Goal: Information Seeking & Learning: Learn about a topic

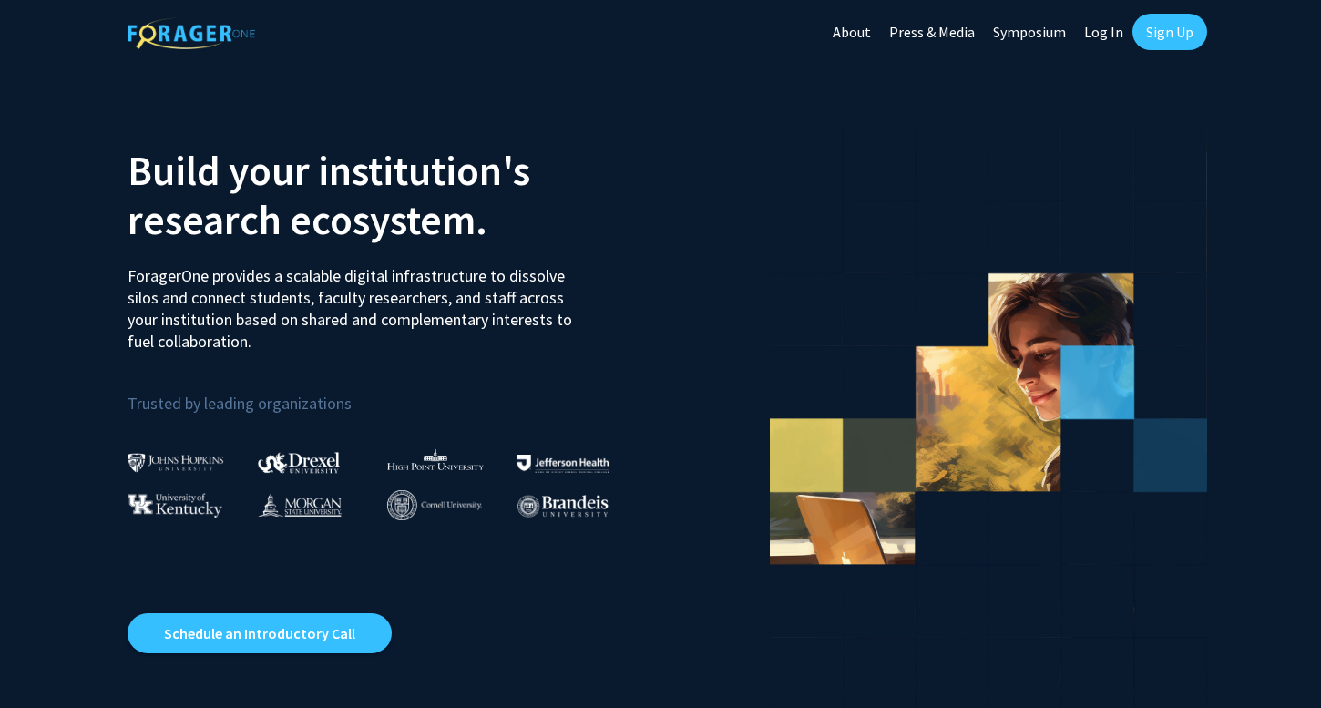
click at [1111, 29] on link "Log In" at bounding box center [1103, 32] width 57 height 64
select select
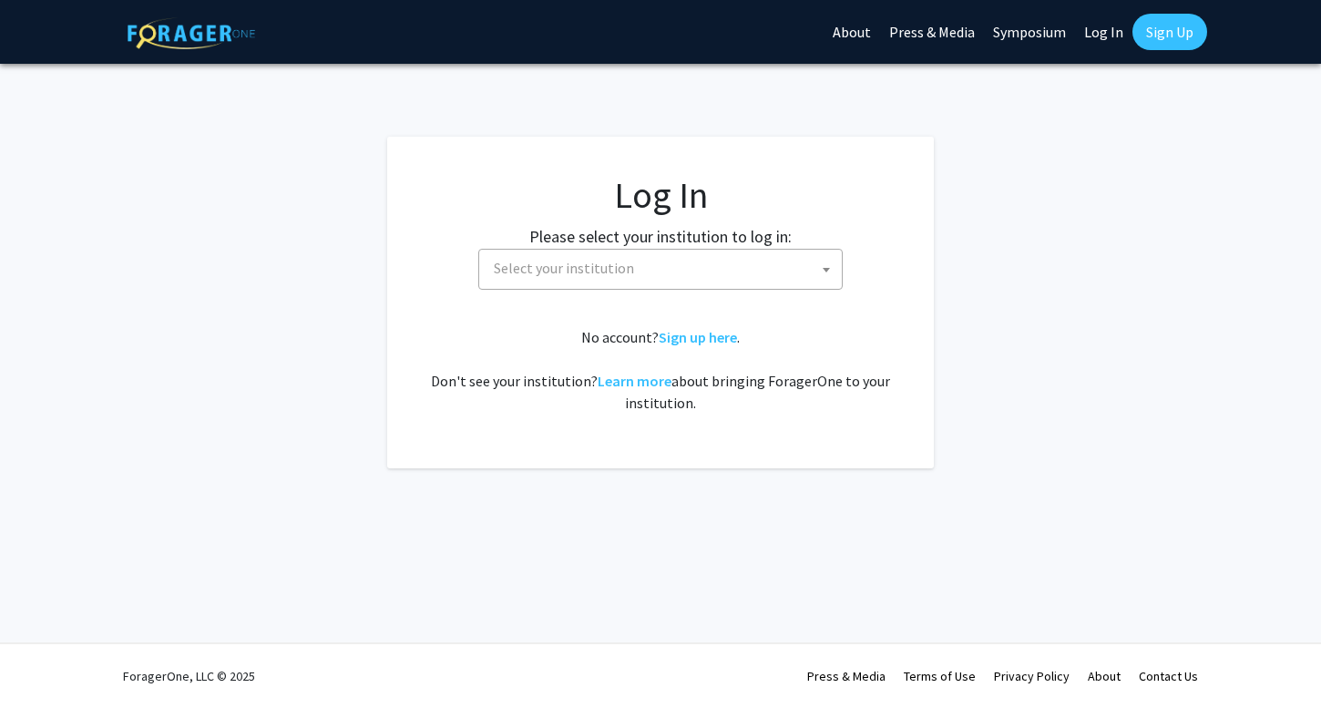
click at [656, 269] on span "Select your institution" at bounding box center [663, 268] width 355 height 37
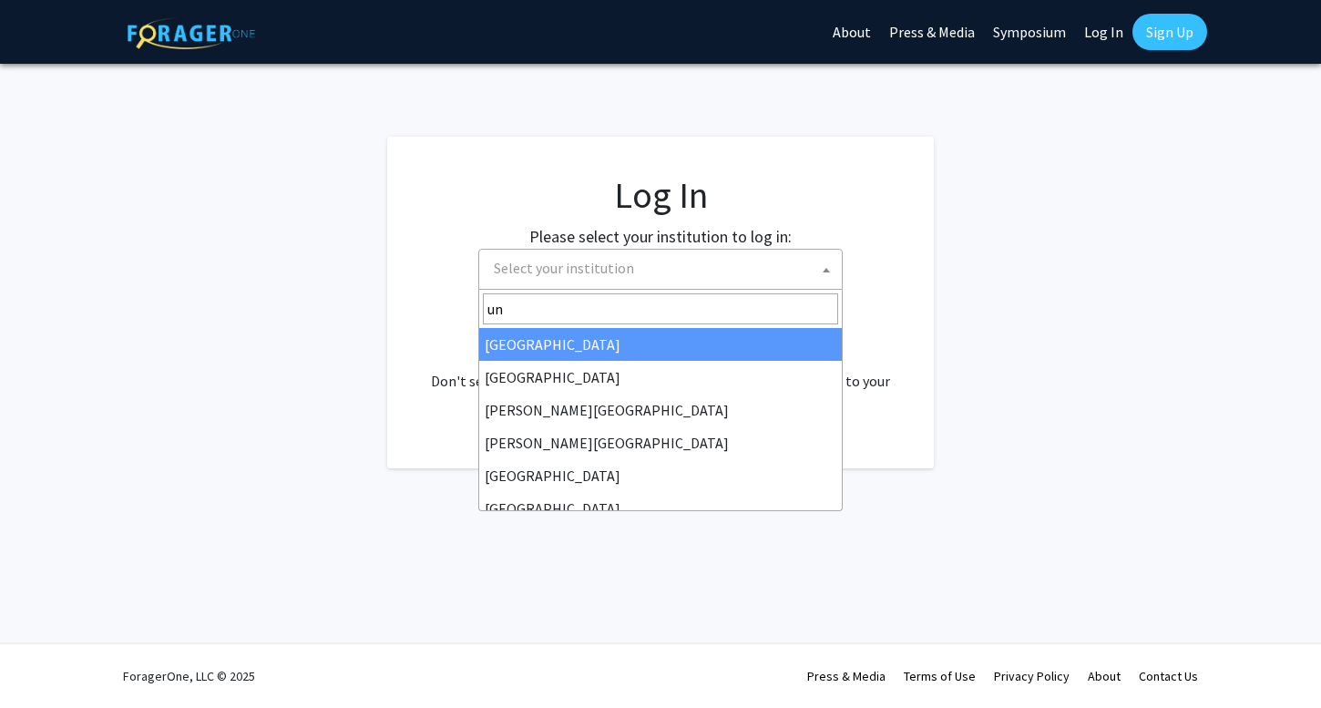
type input "u"
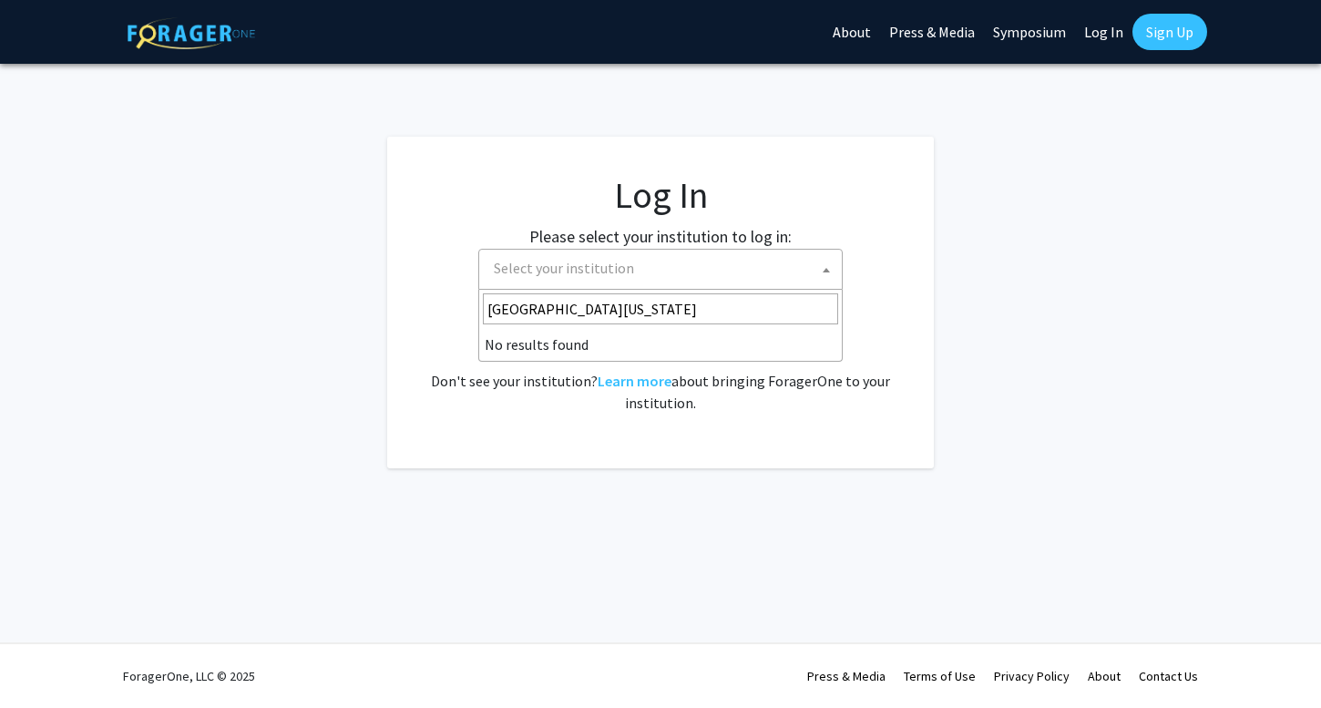
click at [530, 312] on input "Universty of Maryland" at bounding box center [660, 308] width 355 height 31
click at [533, 312] on input "Universty of Maryland" at bounding box center [660, 308] width 355 height 31
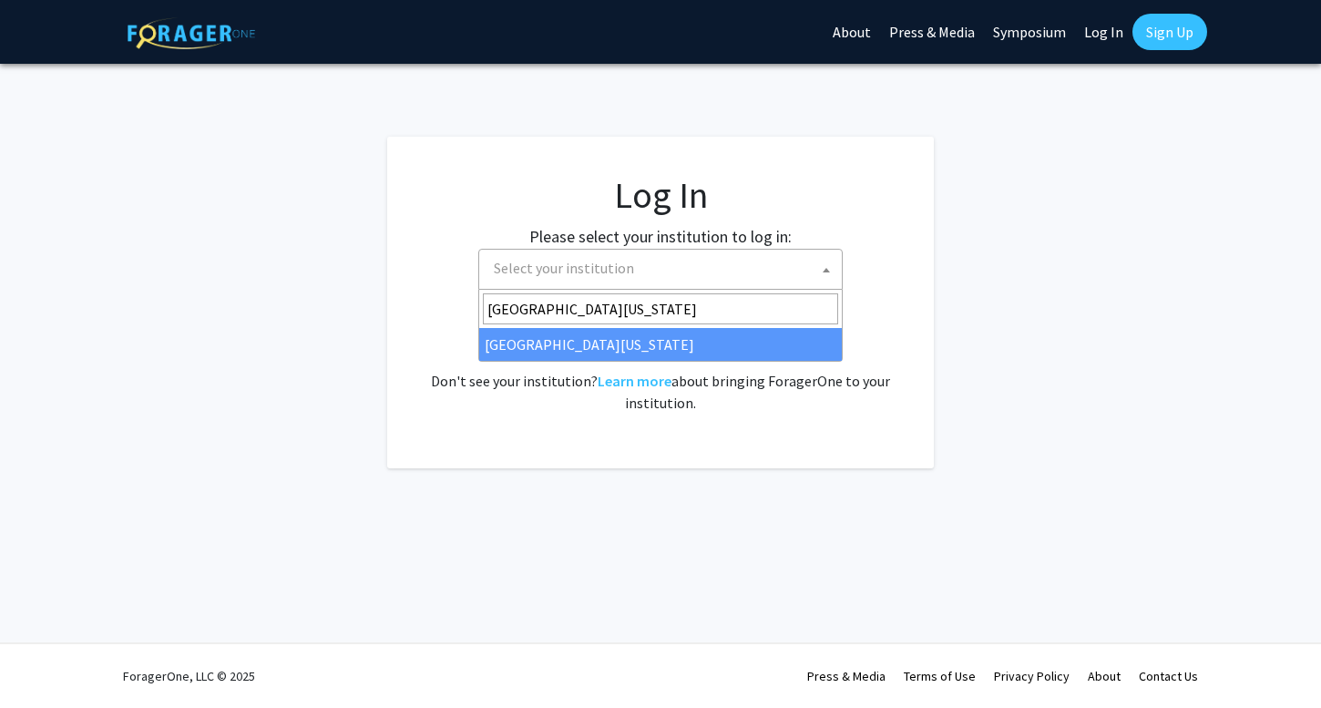
type input "University of Maryland"
select select "31"
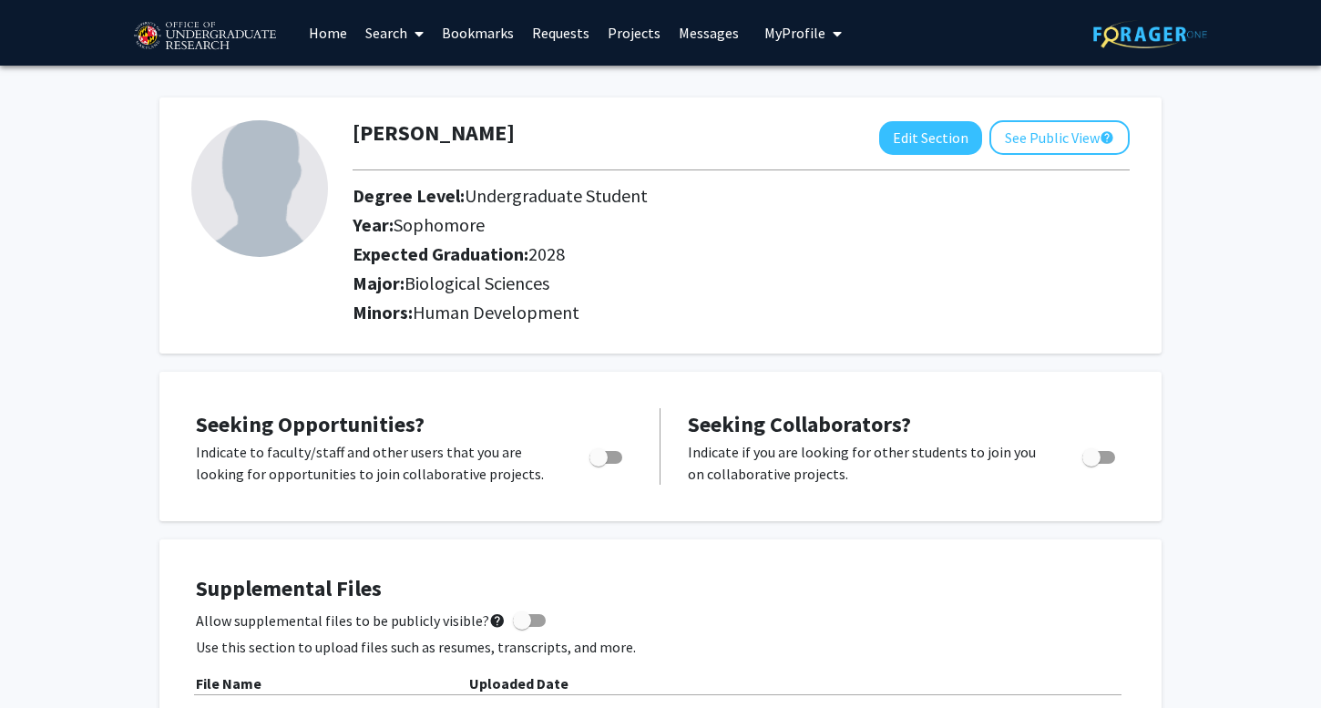
click at [335, 35] on link "Home" at bounding box center [328, 33] width 56 height 64
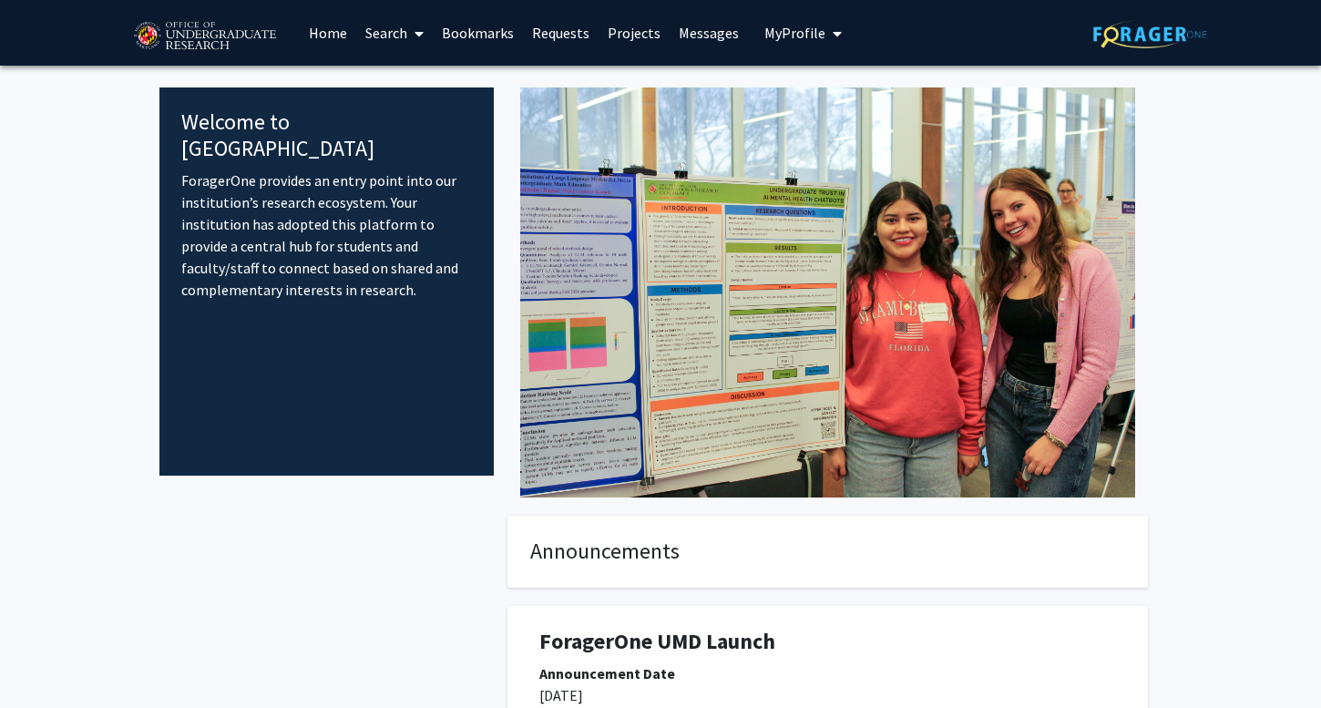
click at [632, 30] on link "Projects" at bounding box center [633, 33] width 71 height 64
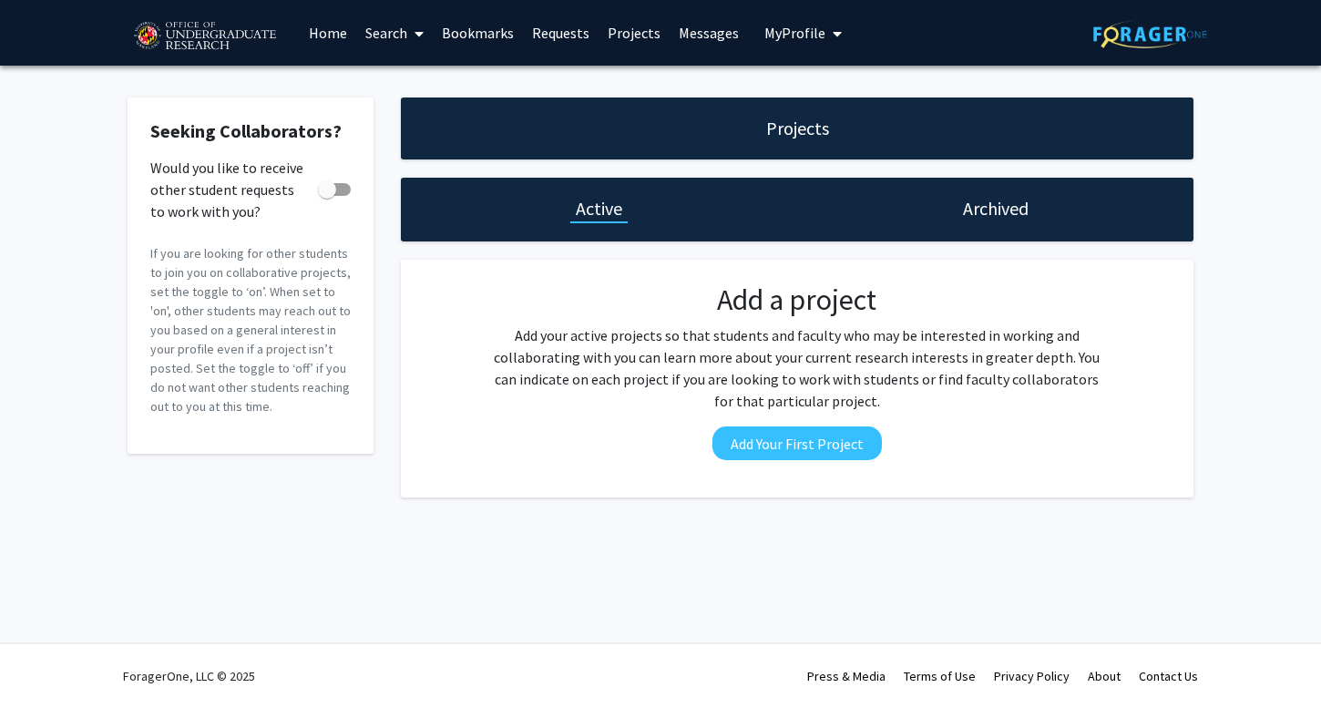
click at [313, 31] on link "Home" at bounding box center [328, 33] width 56 height 64
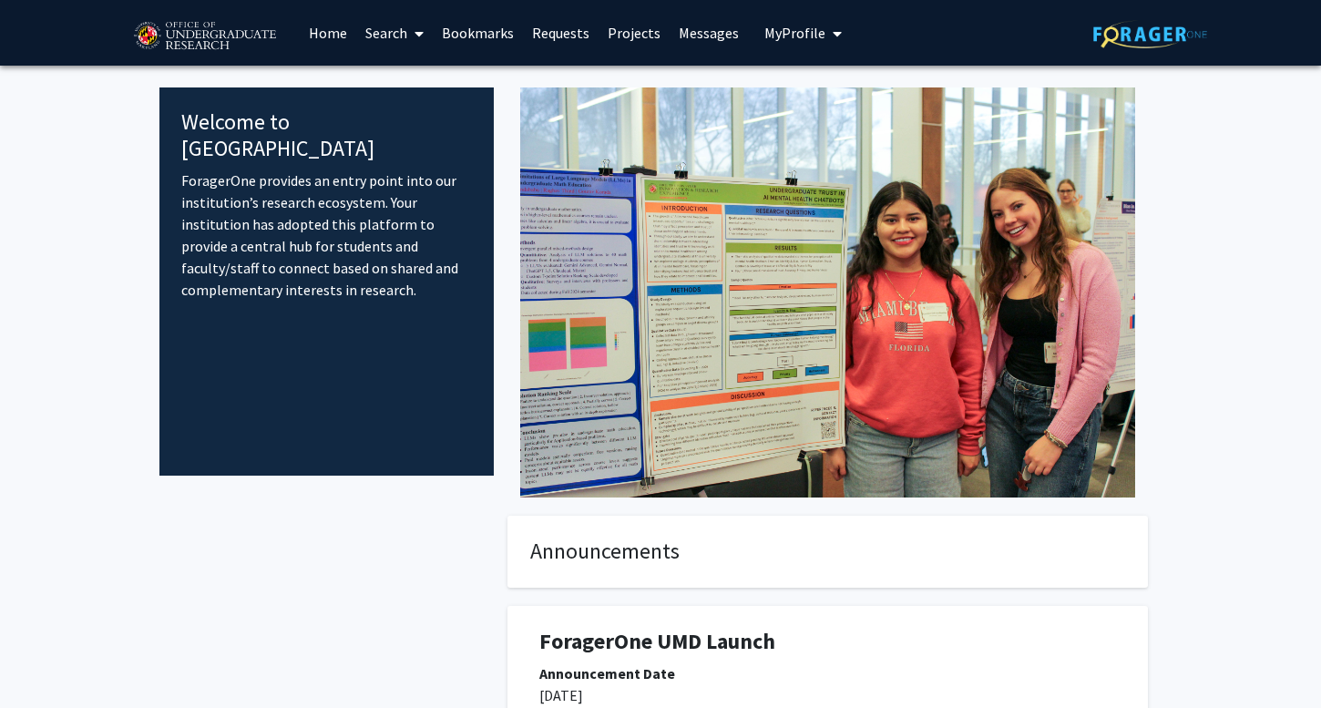
click at [390, 39] on link "Search" at bounding box center [394, 33] width 77 height 64
click at [400, 86] on span "Faculty/Staff" at bounding box center [423, 84] width 134 height 36
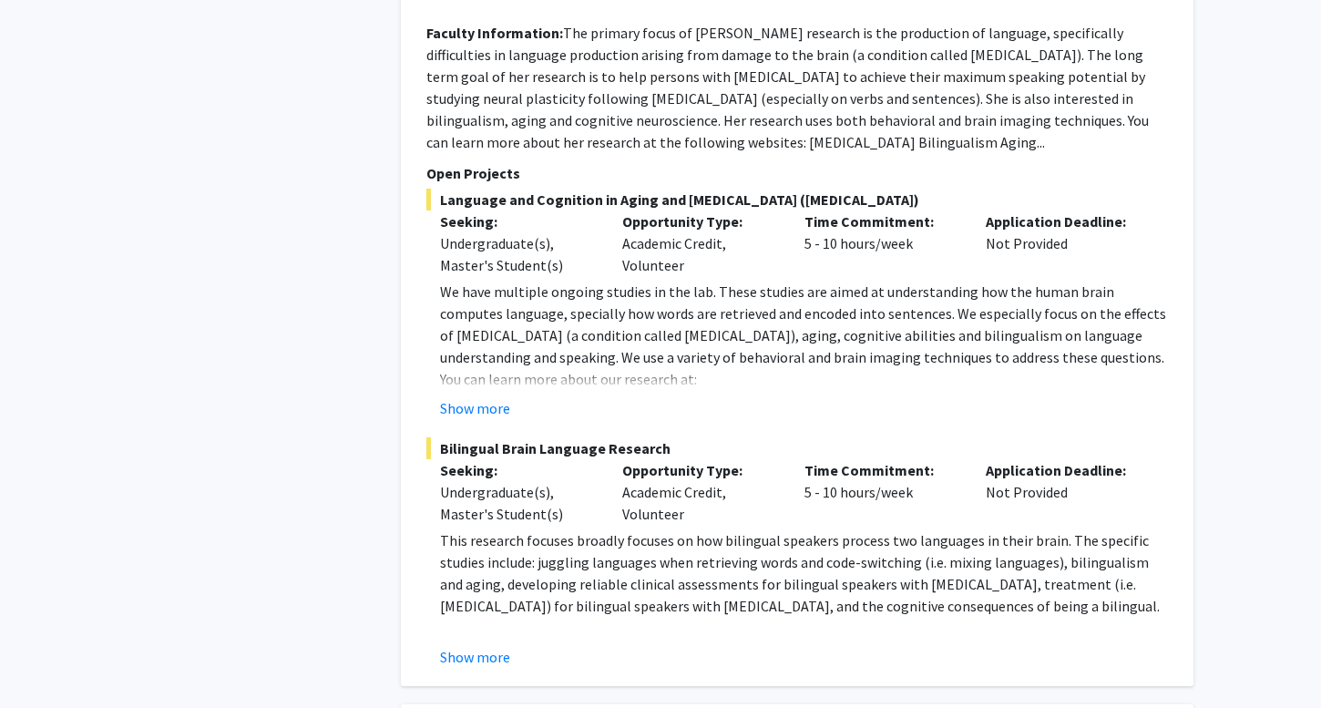
scroll to position [1445, 0]
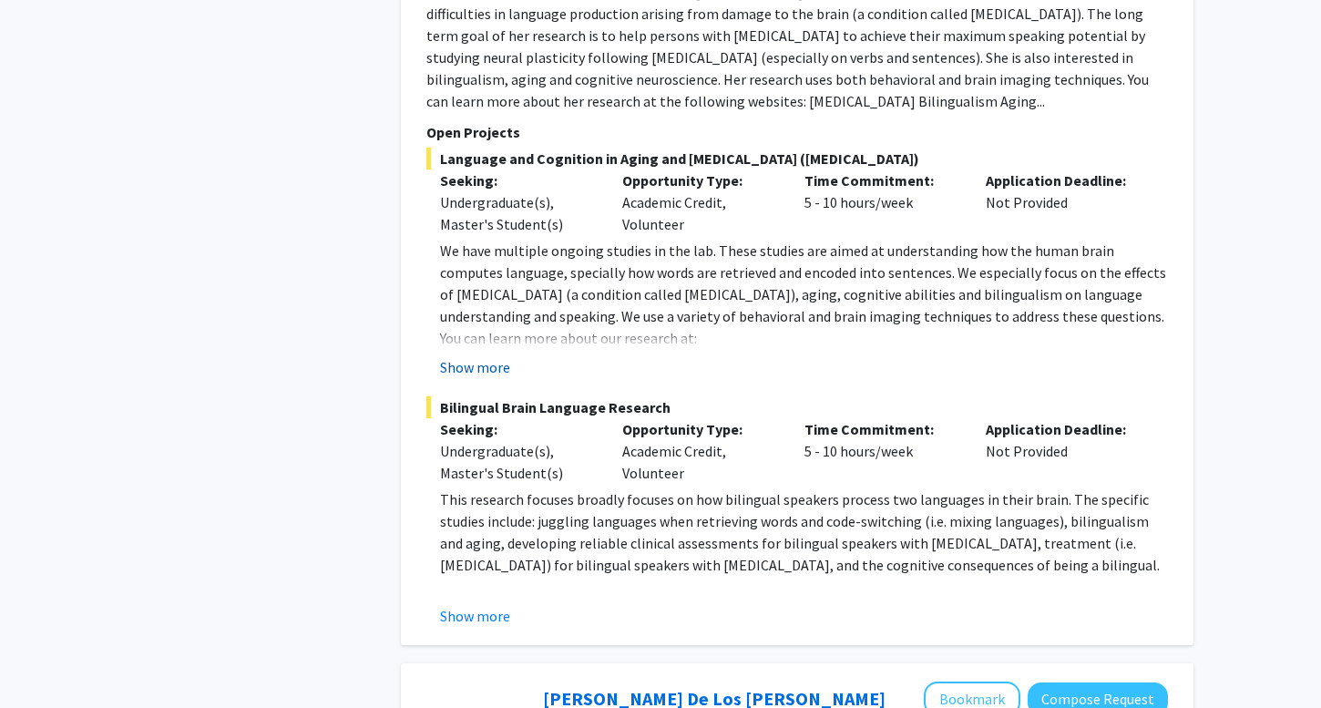
click at [469, 371] on button "Show more" at bounding box center [475, 367] width 70 height 22
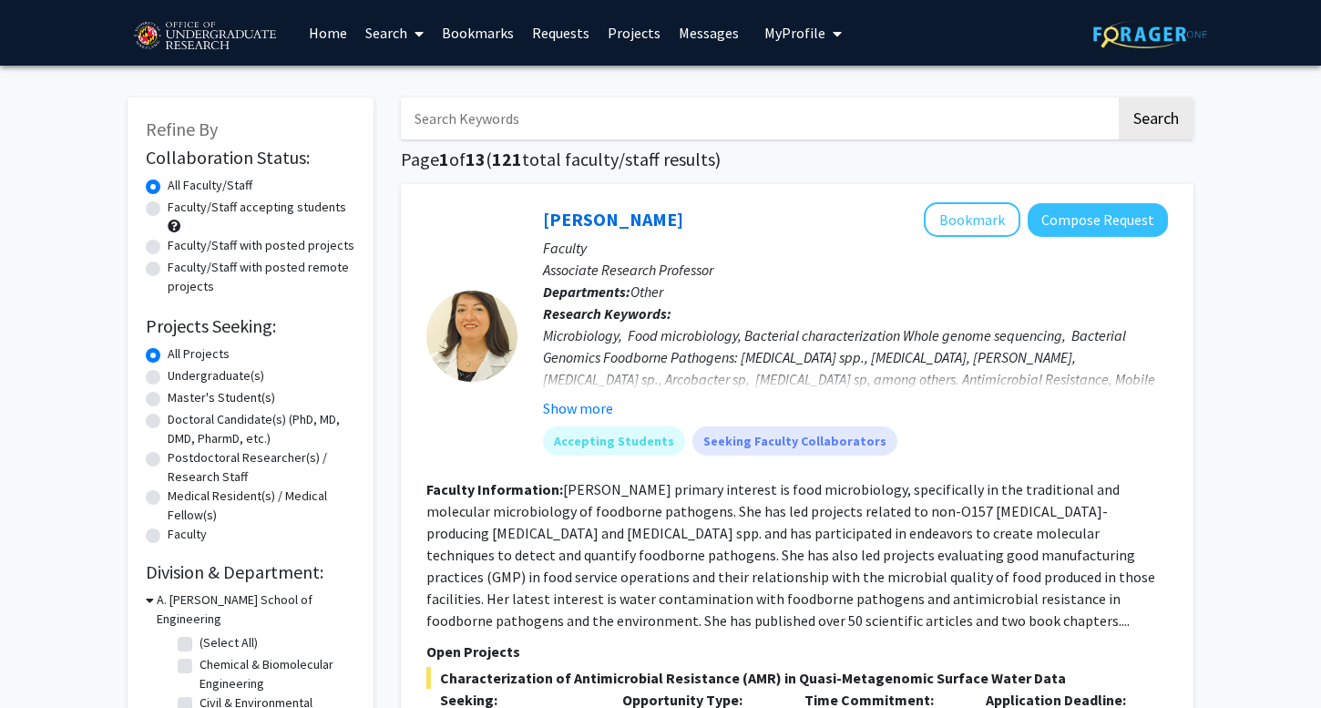
scroll to position [0, 0]
click at [168, 209] on label "Faculty/Staff accepting students" at bounding box center [257, 207] width 179 height 19
click at [168, 209] on input "Faculty/Staff accepting students" at bounding box center [174, 204] width 12 height 12
radio input "true"
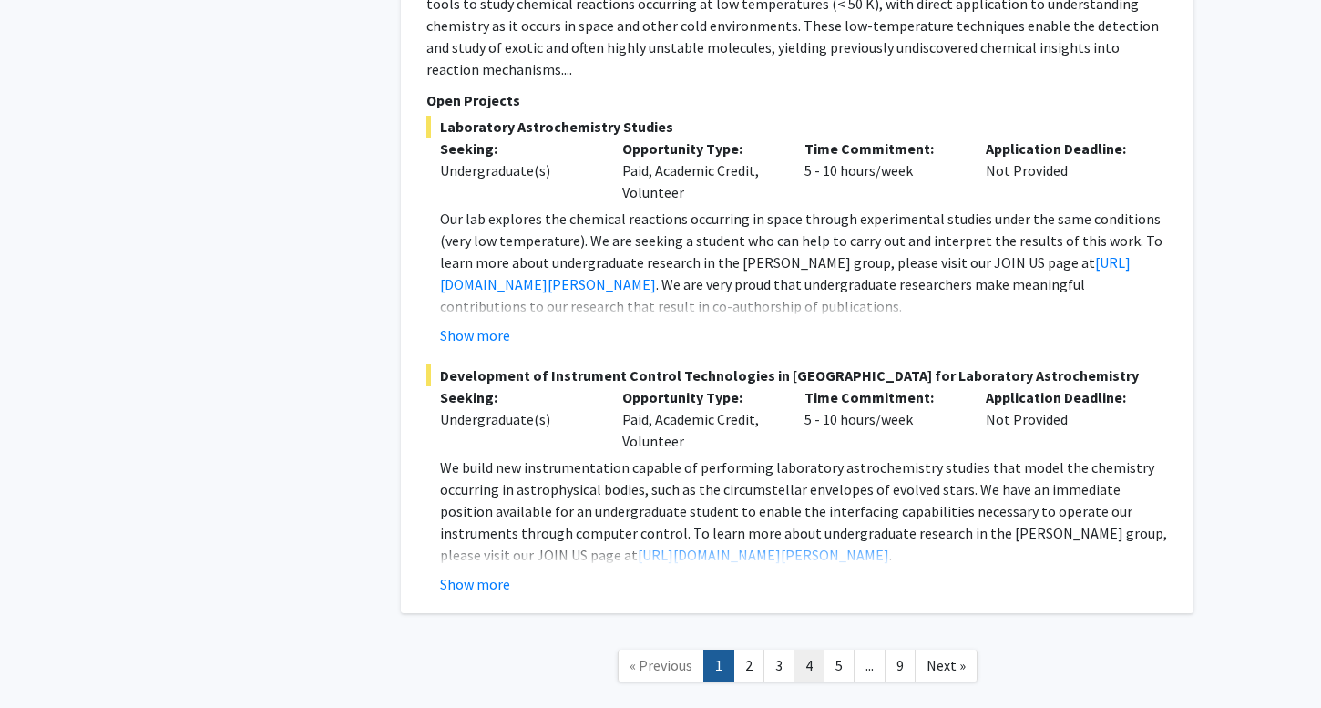
scroll to position [8933, 0]
click at [756, 650] on link "2" at bounding box center [748, 666] width 31 height 32
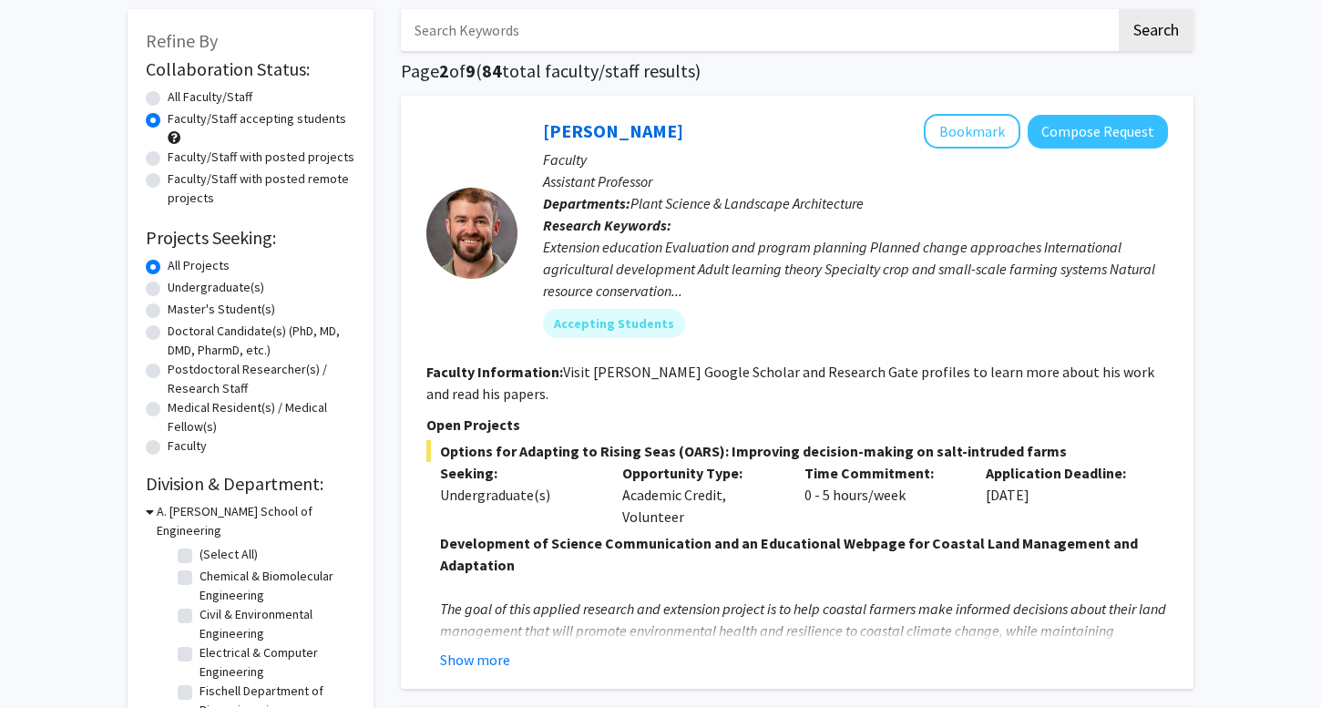
scroll to position [94, 0]
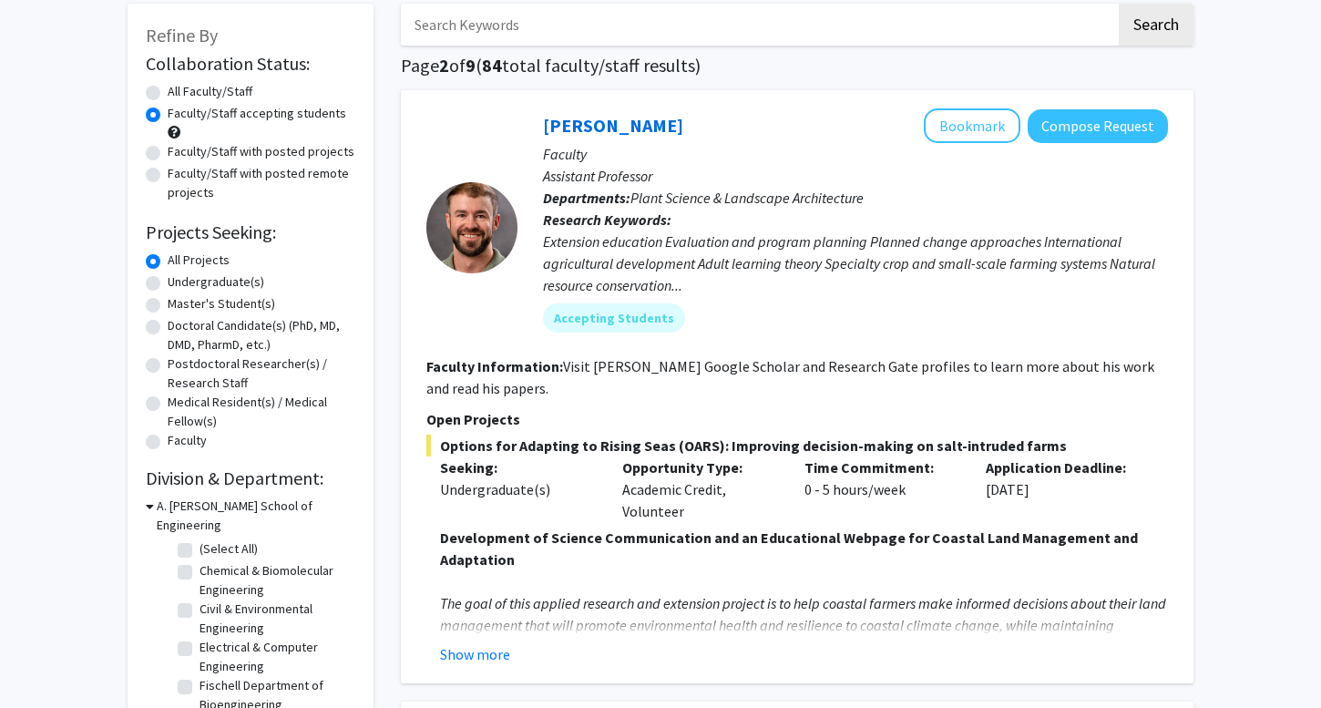
click at [168, 289] on label "Undergraduate(s)" at bounding box center [216, 281] width 97 height 19
click at [168, 284] on input "Undergraduate(s)" at bounding box center [174, 278] width 12 height 12
radio input "true"
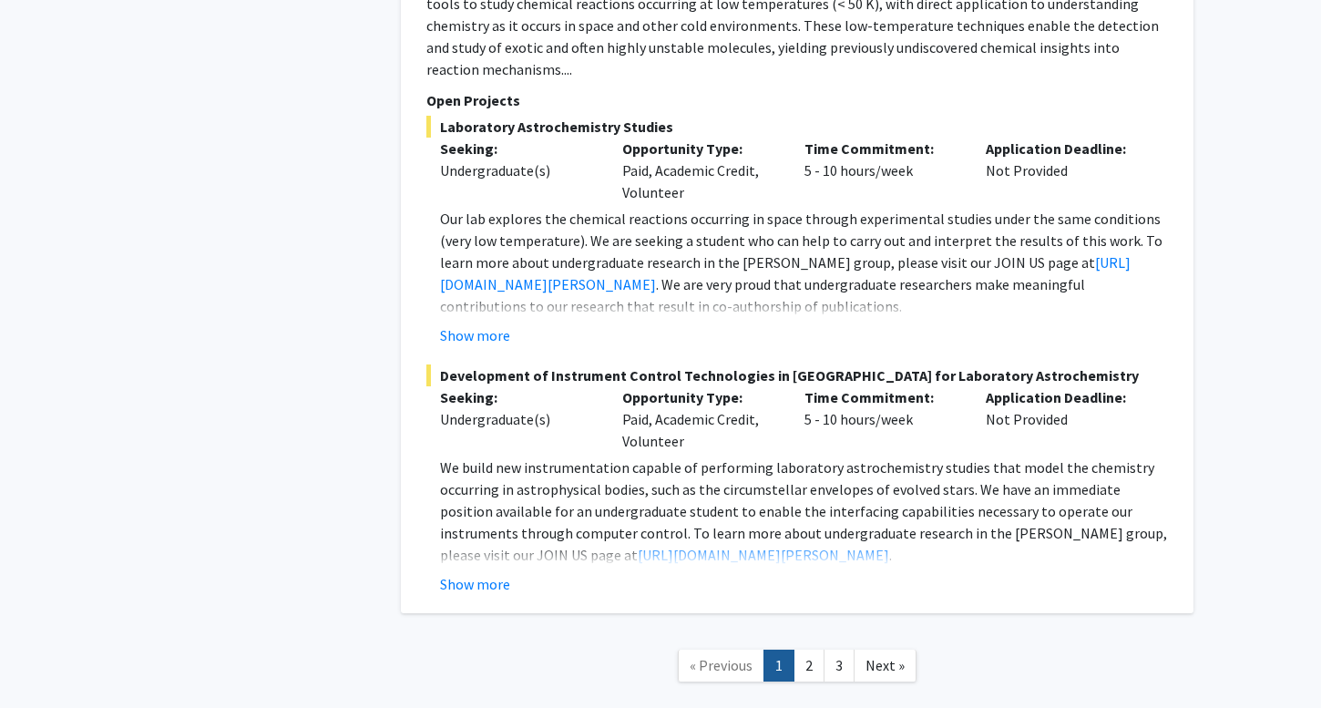
scroll to position [8933, 0]
click at [809, 650] on link "2" at bounding box center [808, 666] width 31 height 32
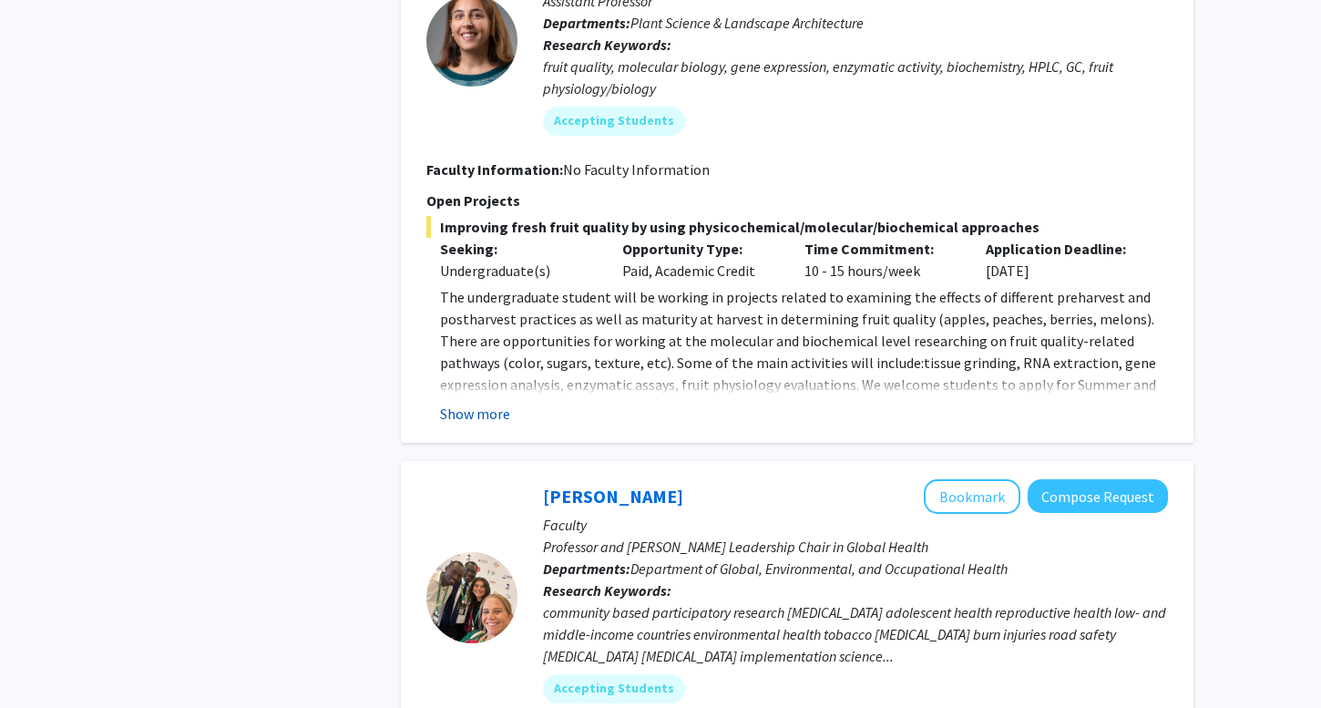
click at [495, 414] on button "Show more" at bounding box center [475, 414] width 70 height 22
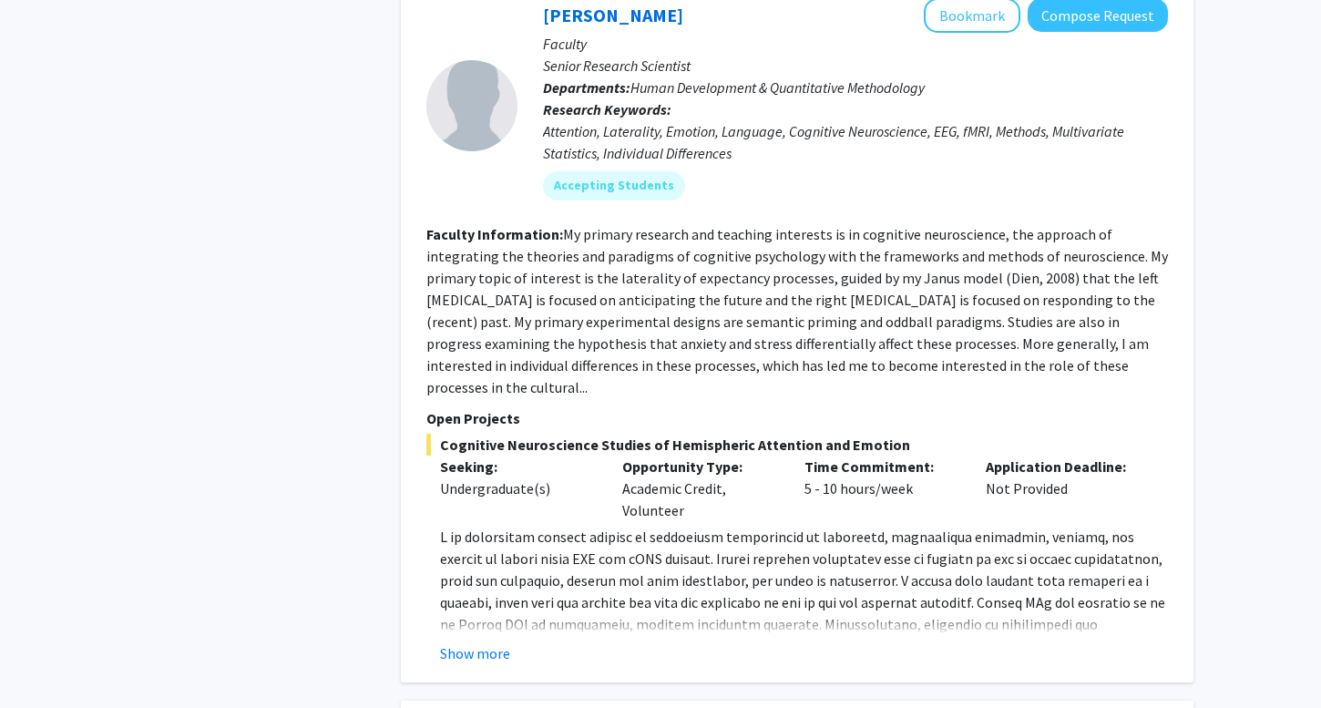
scroll to position [3802, 0]
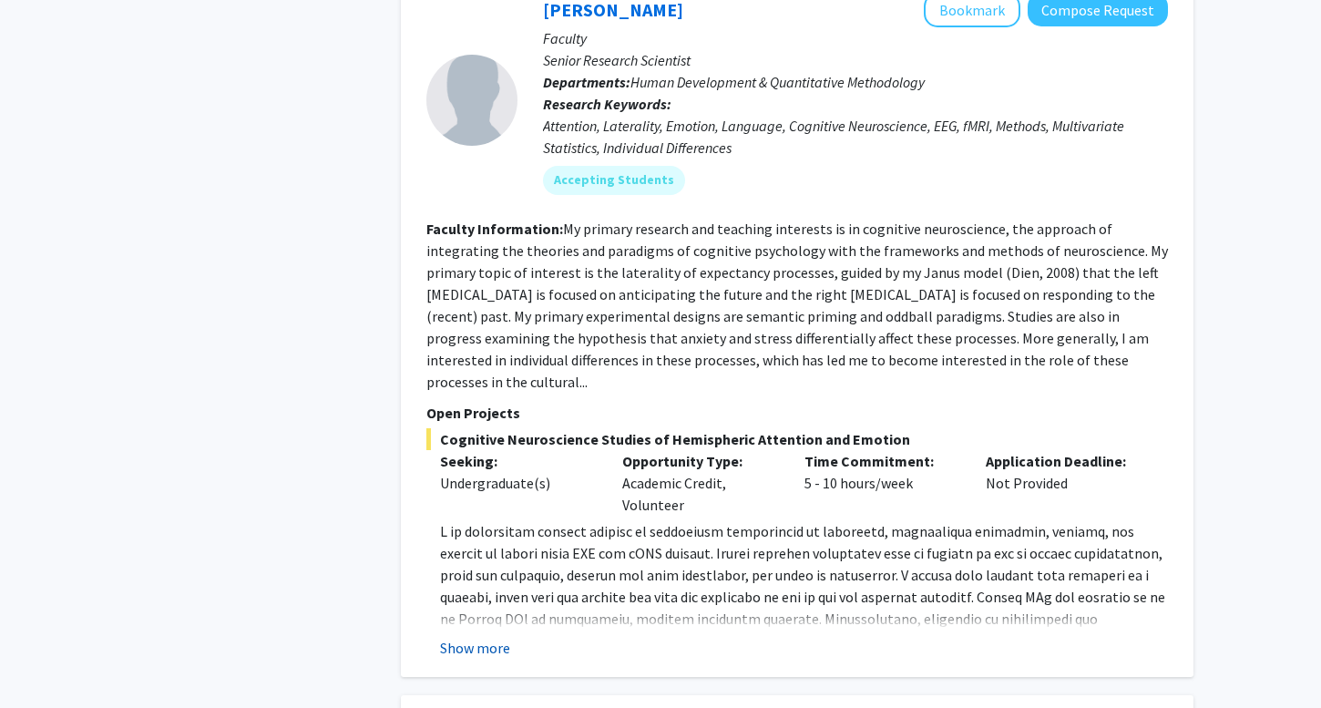
click at [467, 637] on button "Show more" at bounding box center [475, 648] width 70 height 22
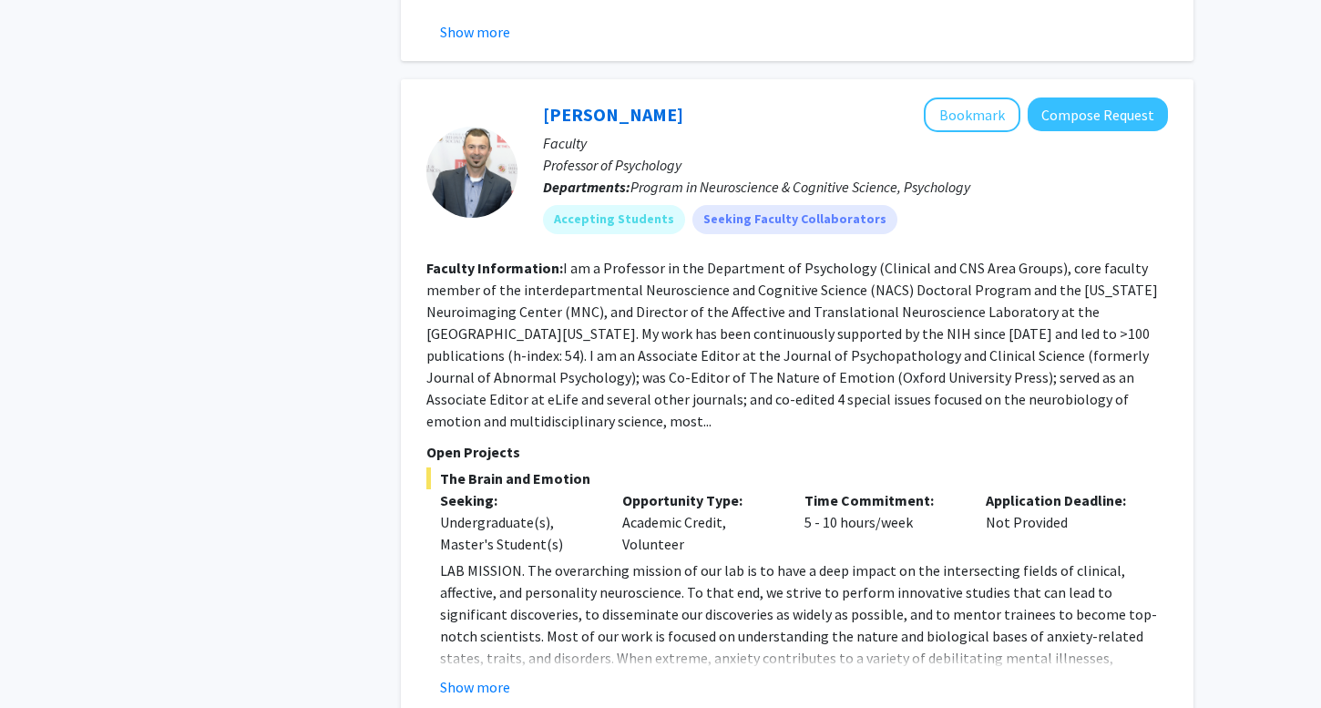
scroll to position [6563, 0]
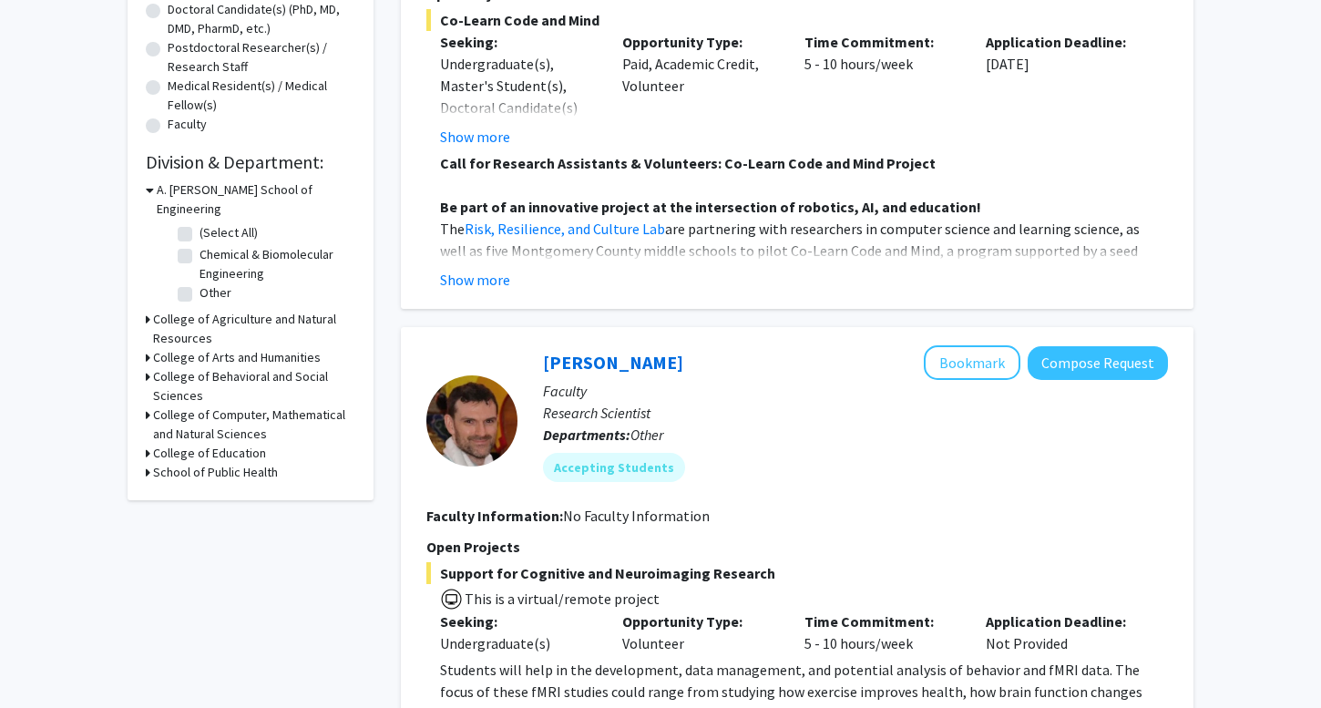
scroll to position [409, 0]
